Goal: Information Seeking & Learning: Learn about a topic

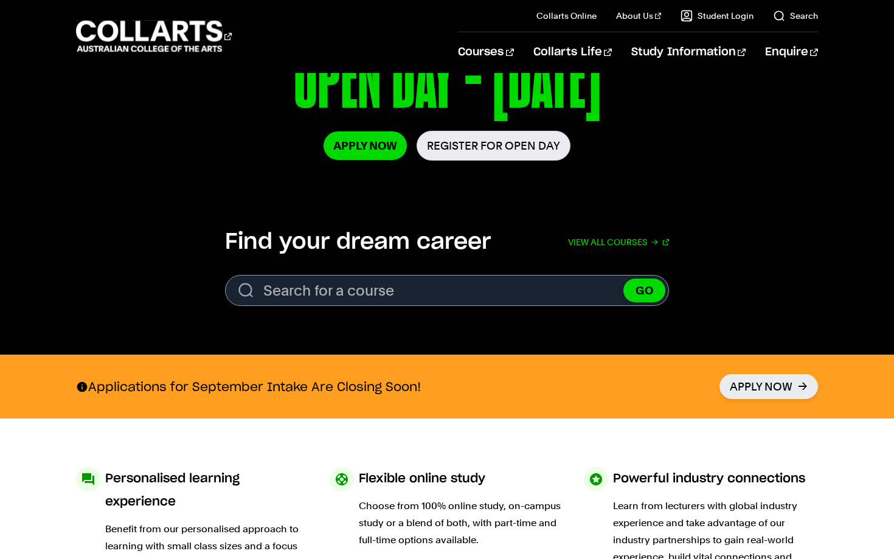
scroll to position [237, 0]
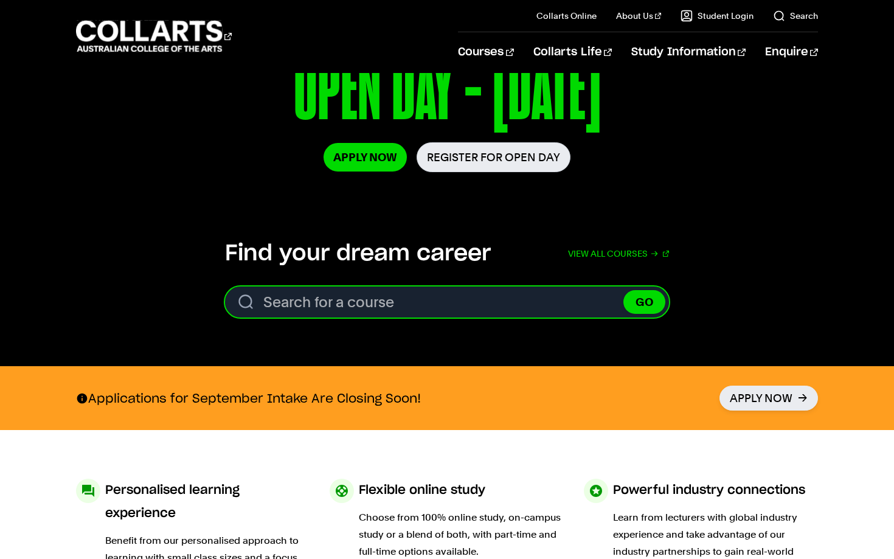
click at [497, 310] on input "Search for a course" at bounding box center [447, 302] width 444 height 31
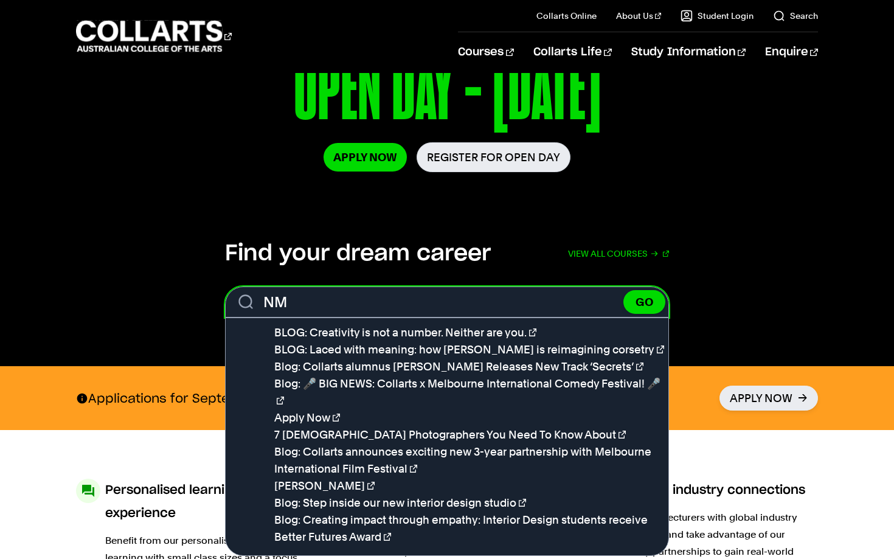
type input "N"
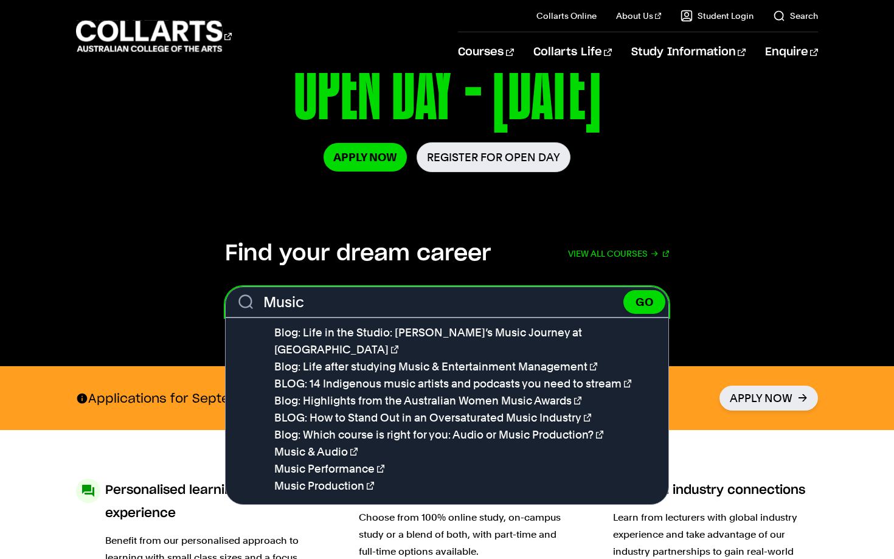
type input "Music"
click at [624, 290] on button "GO" at bounding box center [645, 302] width 42 height 24
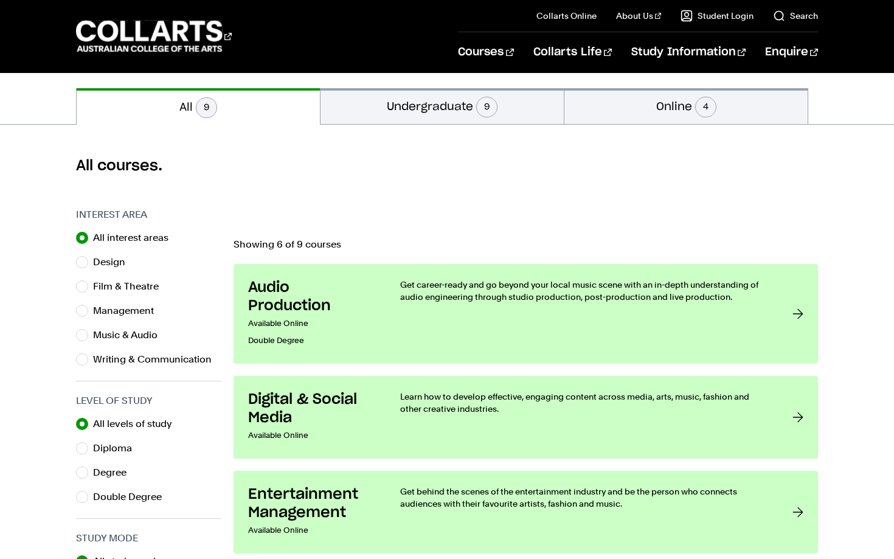
scroll to position [253, 0]
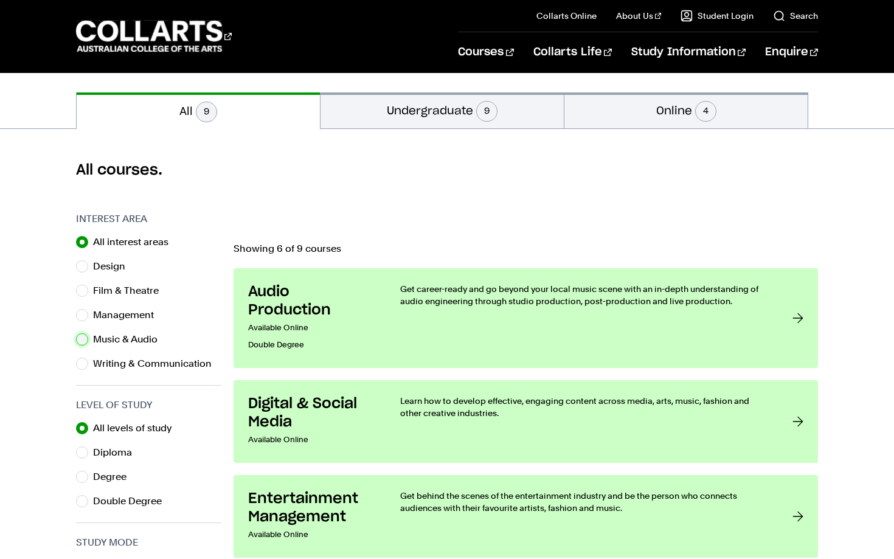
click at [85, 338] on input "Music & Audio" at bounding box center [82, 339] width 12 height 12
radio input "true"
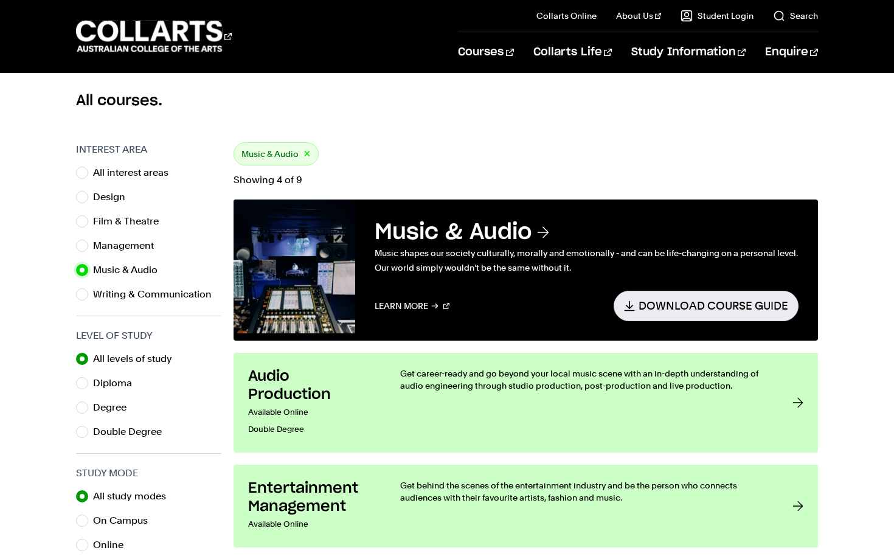
scroll to position [347, 0]
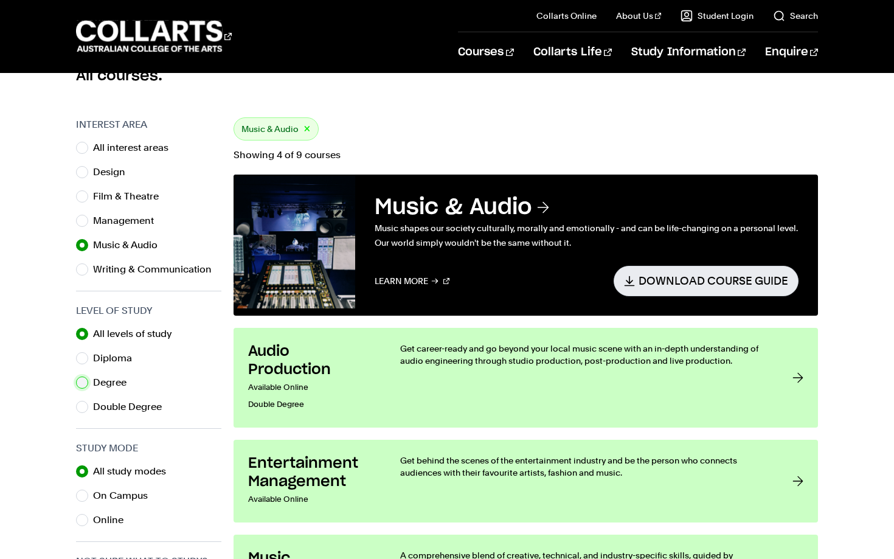
click at [84, 385] on input "Degree" at bounding box center [82, 383] width 12 height 12
radio input "true"
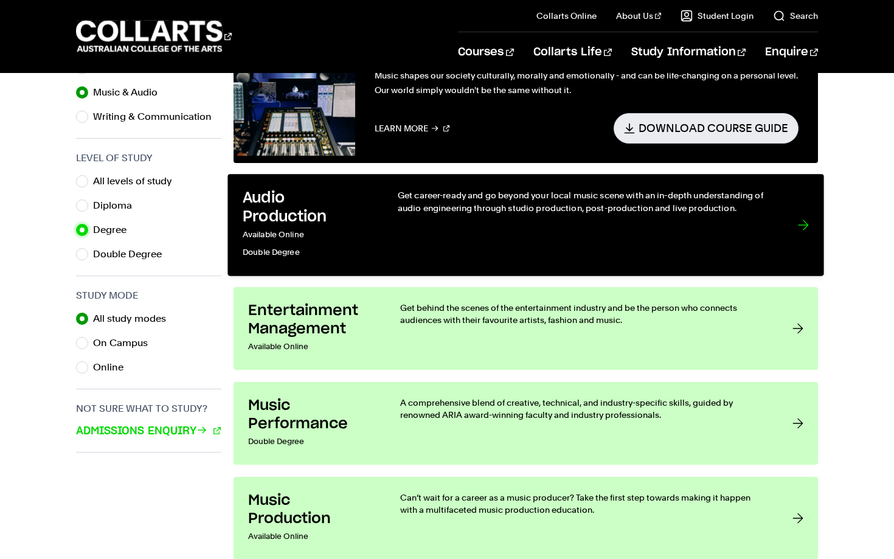
scroll to position [663, 0]
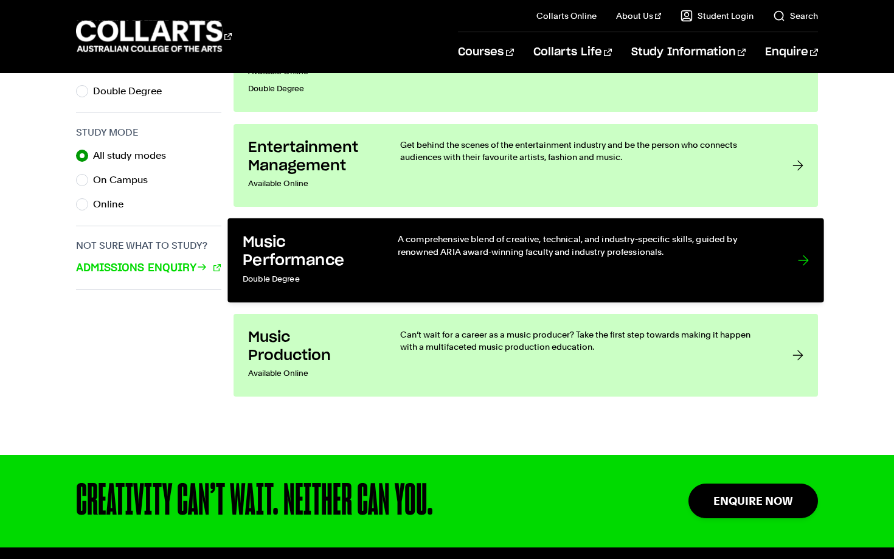
click at [389, 270] on link "Music Performance Double Degree A comprehensive blend of creative, technical, a…" at bounding box center [526, 260] width 596 height 85
click at [399, 259] on div "A comprehensive blend of creative, technical, and industry-specific skills, gui…" at bounding box center [585, 260] width 375 height 55
click at [806, 245] on div at bounding box center [803, 260] width 11 height 55
click at [660, 239] on p "A comprehensive blend of creative, technical, and industry-specific skills, gui…" at bounding box center [585, 245] width 375 height 25
click at [651, 248] on p "A comprehensive blend of creative, technical, and industry-specific skills, gui…" at bounding box center [585, 245] width 375 height 25
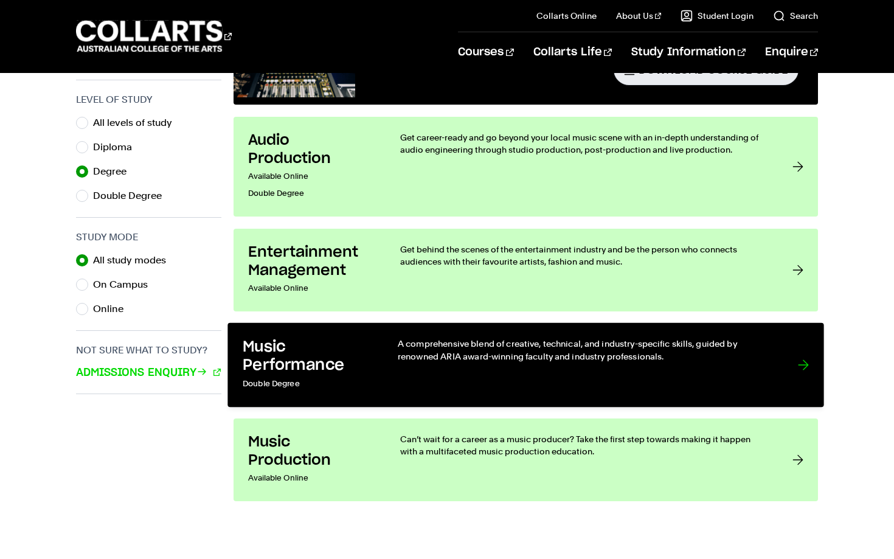
scroll to position [555, 0]
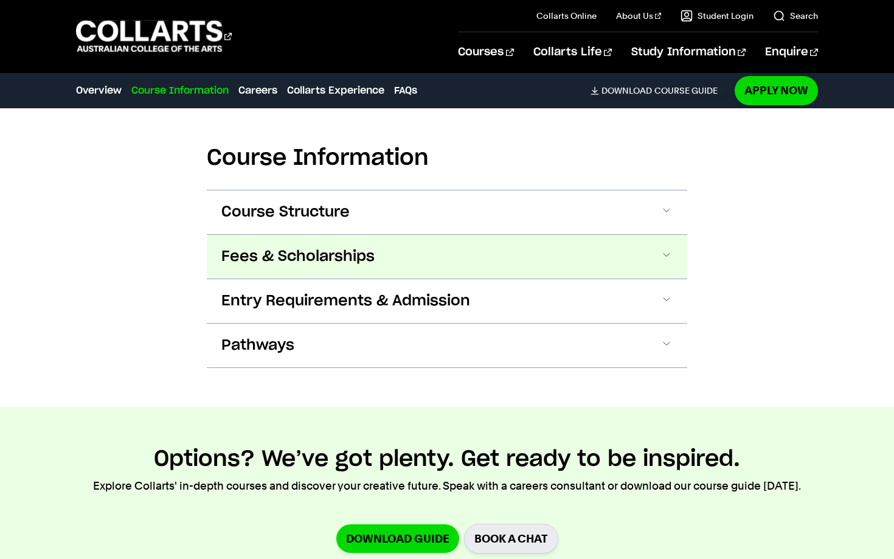
scroll to position [1129, 0]
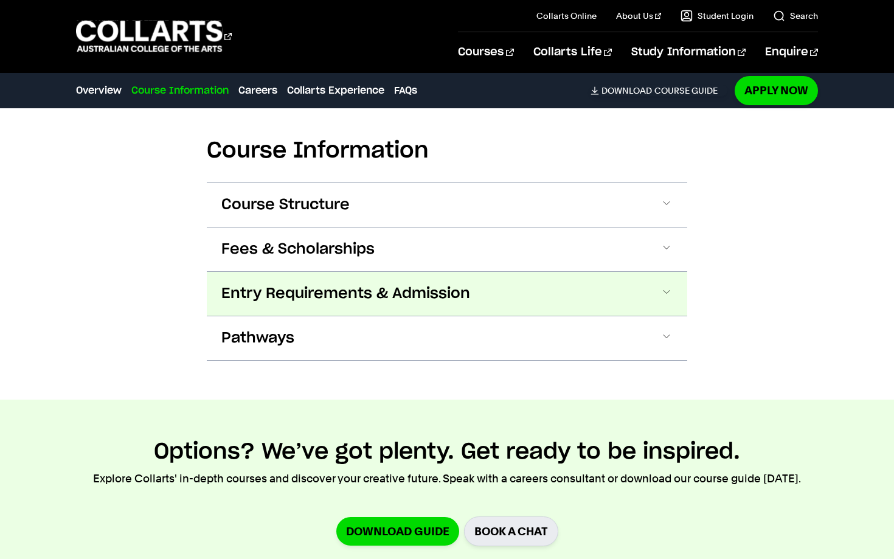
click at [544, 293] on button "Entry Requirements & Admission" at bounding box center [447, 294] width 481 height 44
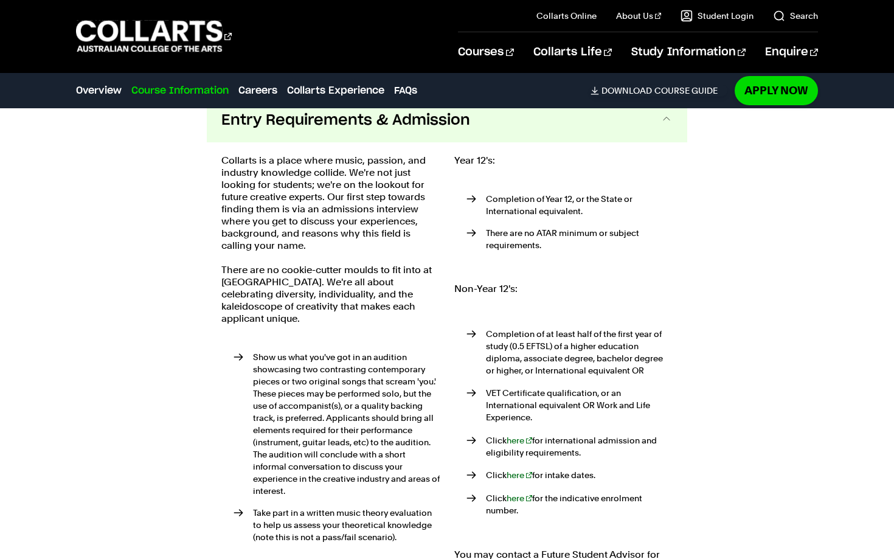
scroll to position [1302, 0]
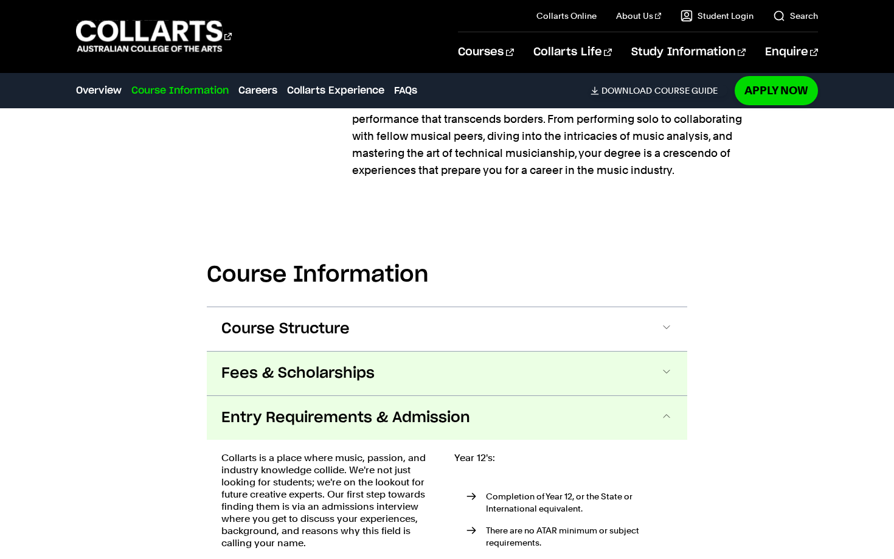
click at [521, 377] on button "Fees & Scholarships" at bounding box center [447, 374] width 481 height 44
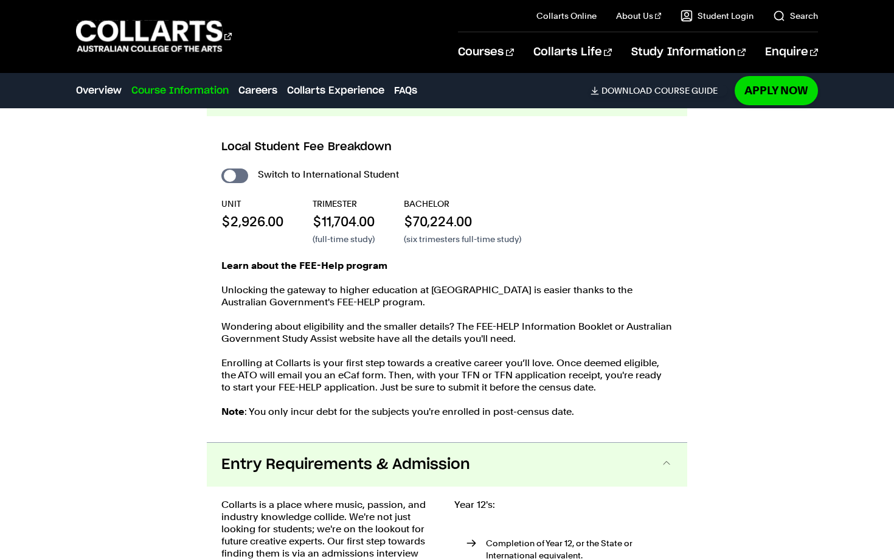
scroll to position [1285, 0]
drag, startPoint x: 386, startPoint y: 302, endPoint x: 380, endPoint y: 303, distance: 6.1
click at [380, 303] on p "Learn about the FEE-Help program Unlocking the gateway to higher education at C…" at bounding box center [446, 283] width 451 height 49
drag, startPoint x: 379, startPoint y: 304, endPoint x: 357, endPoint y: 304, distance: 22.5
click at [357, 304] on p "Learn about the FEE-Help program Unlocking the gateway to higher education at C…" at bounding box center [446, 283] width 451 height 49
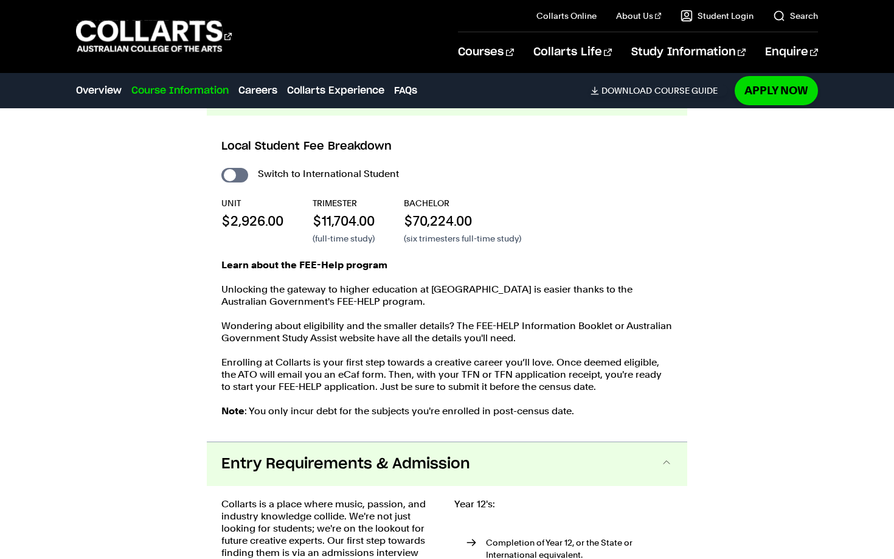
click at [354, 338] on p "Wondering about eligibility and the smaller details? The FEE-HELP Information B…" at bounding box center [446, 332] width 451 height 24
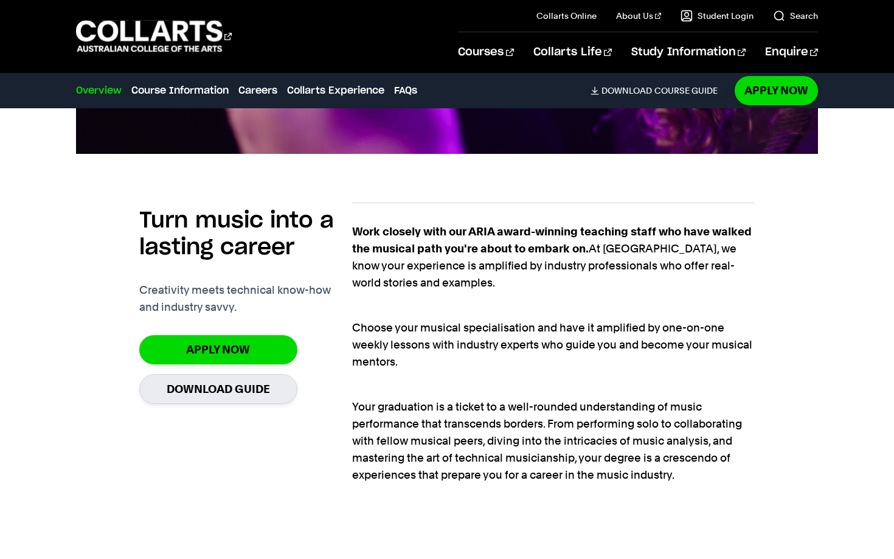
scroll to position [692, 0]
